Goal: Information Seeking & Learning: Learn about a topic

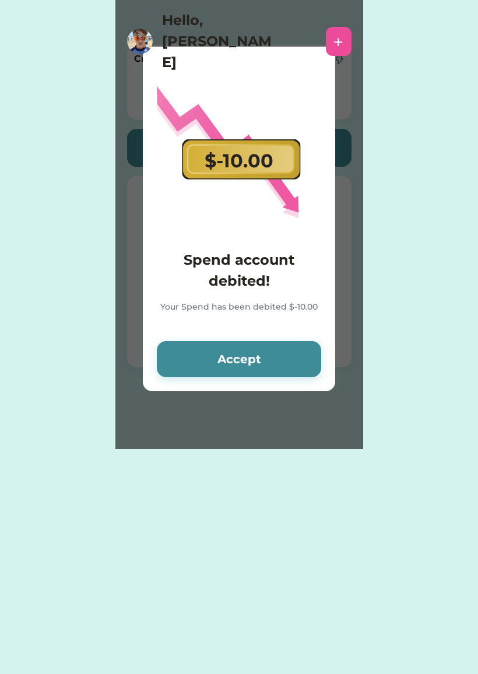
click at [288, 350] on button "Accept" at bounding box center [239, 359] width 164 height 36
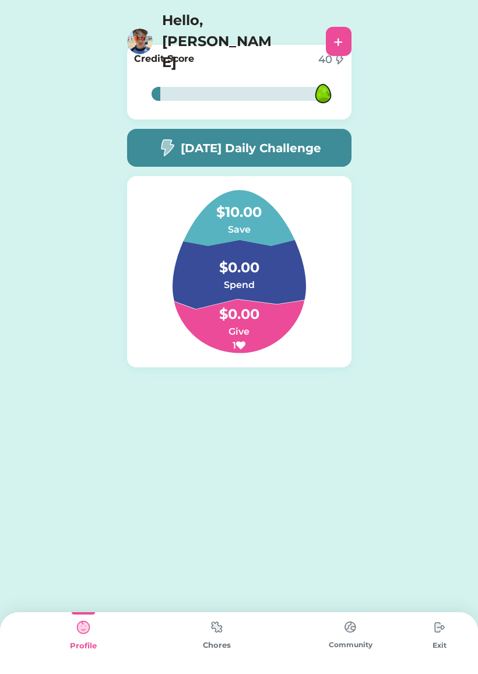
click at [332, 143] on div "[DATE] Daily Challenge" at bounding box center [239, 148] width 224 height 38
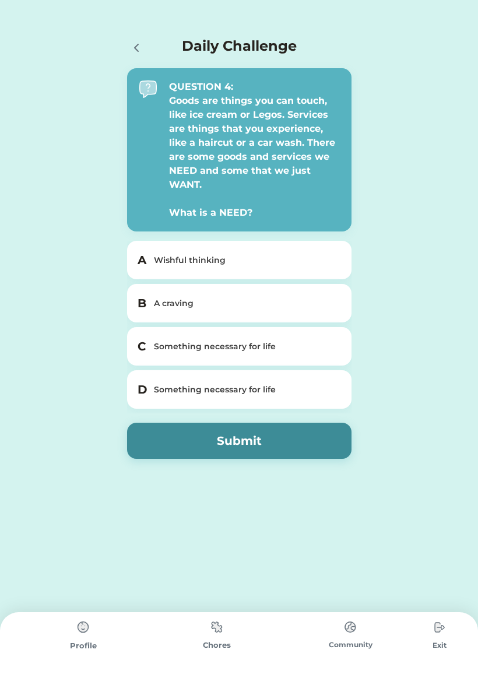
click at [199, 349] on div "Something necessary for life" at bounding box center [246, 346] width 185 height 12
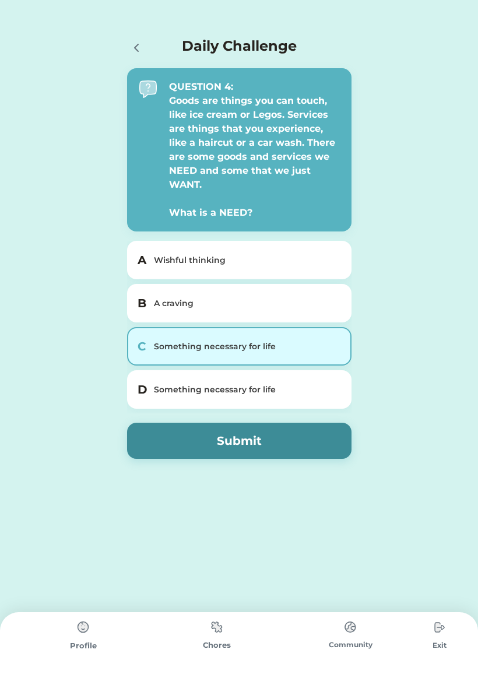
click at [177, 393] on div "Something necessary for life" at bounding box center [246, 389] width 185 height 12
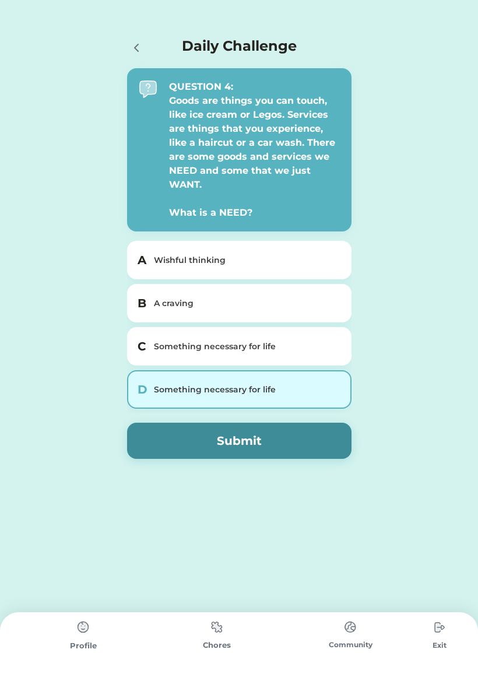
click at [170, 355] on div "C Something necessary for life" at bounding box center [239, 346] width 224 height 38
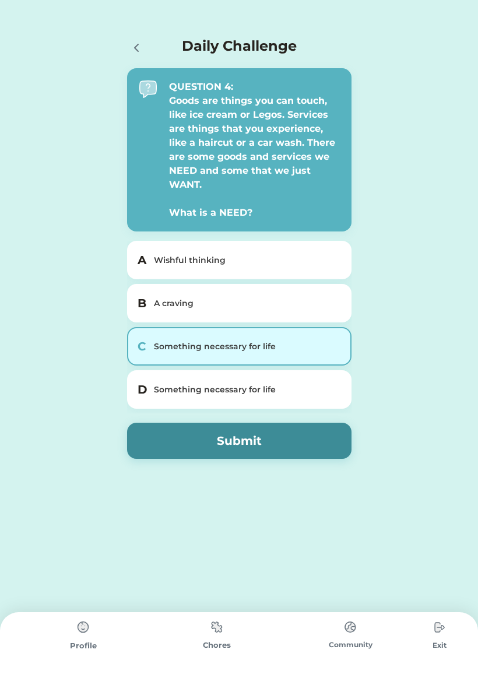
click at [169, 394] on div "Something necessary for life" at bounding box center [246, 389] width 185 height 12
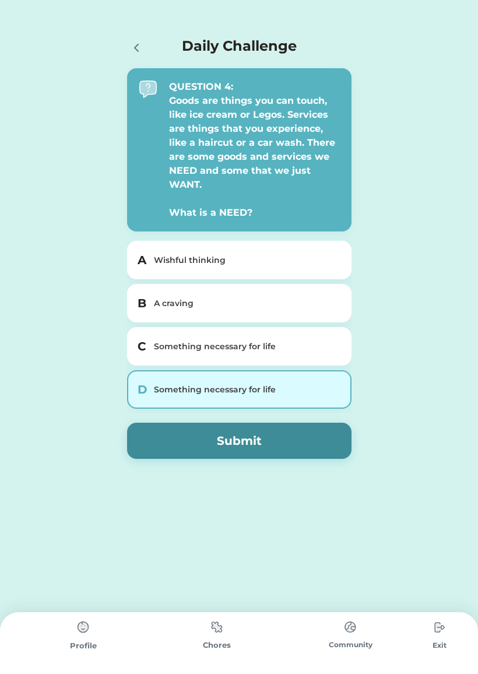
click at [180, 352] on div "Something necessary for life" at bounding box center [246, 346] width 185 height 12
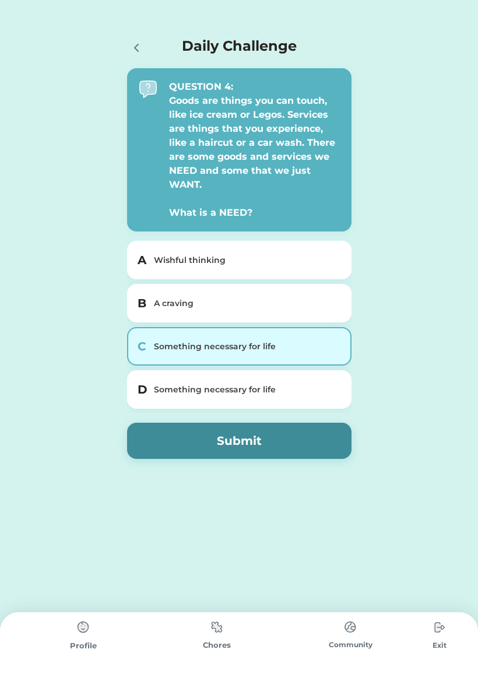
click at [189, 437] on button "Submit" at bounding box center [239, 441] width 224 height 36
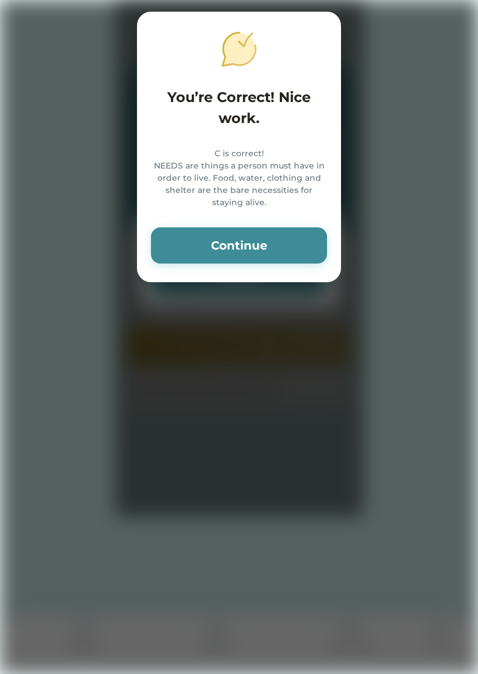
click at [178, 261] on button "Continue" at bounding box center [239, 245] width 176 height 36
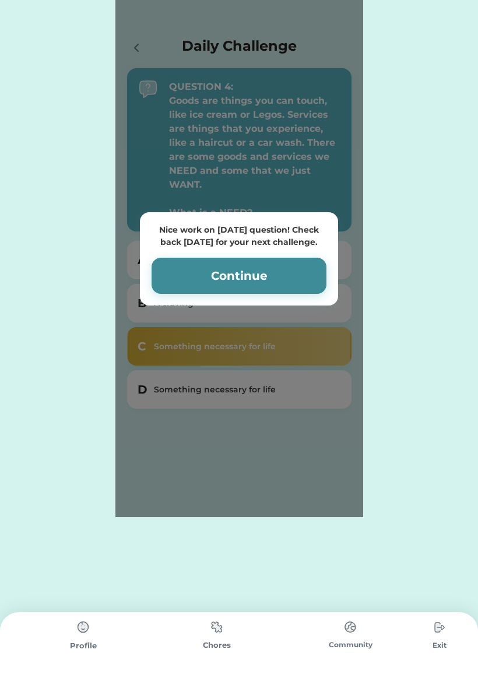
click at [189, 270] on button "Continue" at bounding box center [239, 276] width 175 height 36
